Goal: Find specific page/section: Find specific page/section

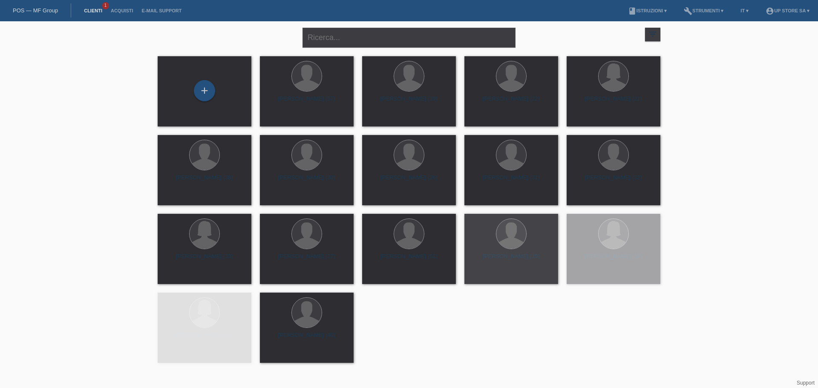
click at [94, 9] on link "Clienti" at bounding box center [93, 10] width 27 height 5
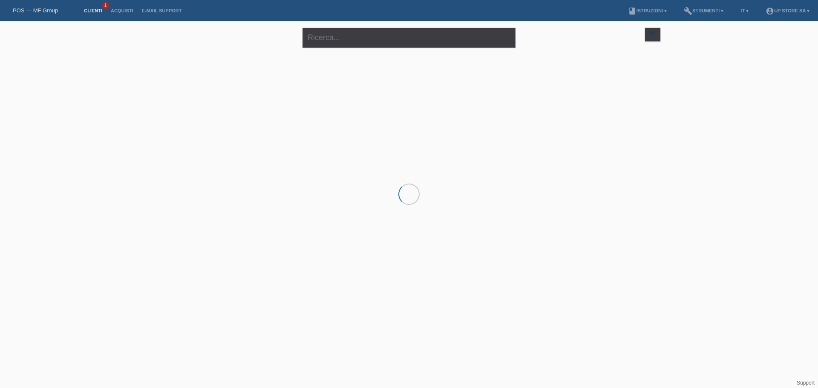
click at [99, 11] on link "Clienti" at bounding box center [93, 10] width 27 height 5
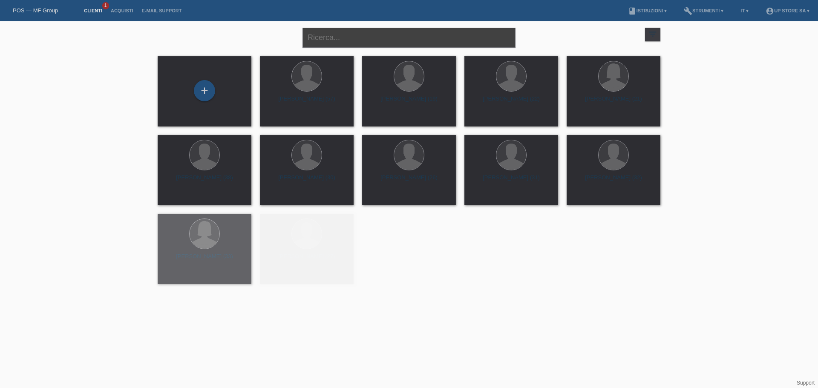
click at [331, 43] on input "text" at bounding box center [409, 38] width 213 height 20
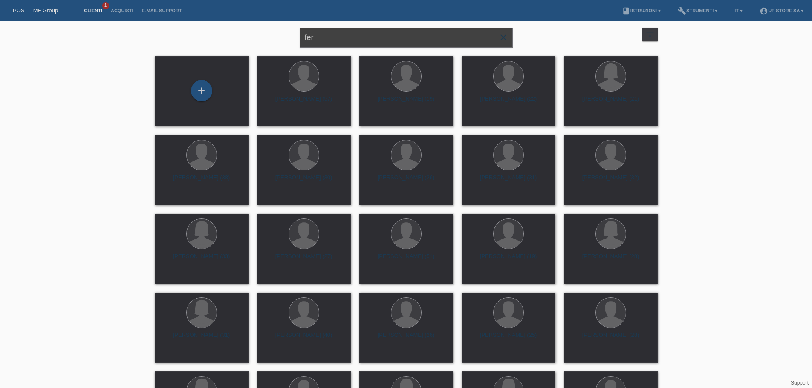
type input "fer"
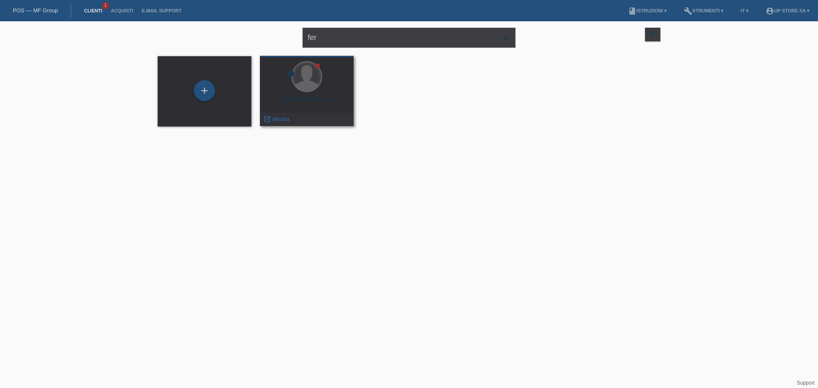
click at [319, 80] on div at bounding box center [307, 77] width 30 height 30
click at [284, 121] on span "Mostra" at bounding box center [281, 119] width 17 height 6
